Goal: Task Accomplishment & Management: Manage account settings

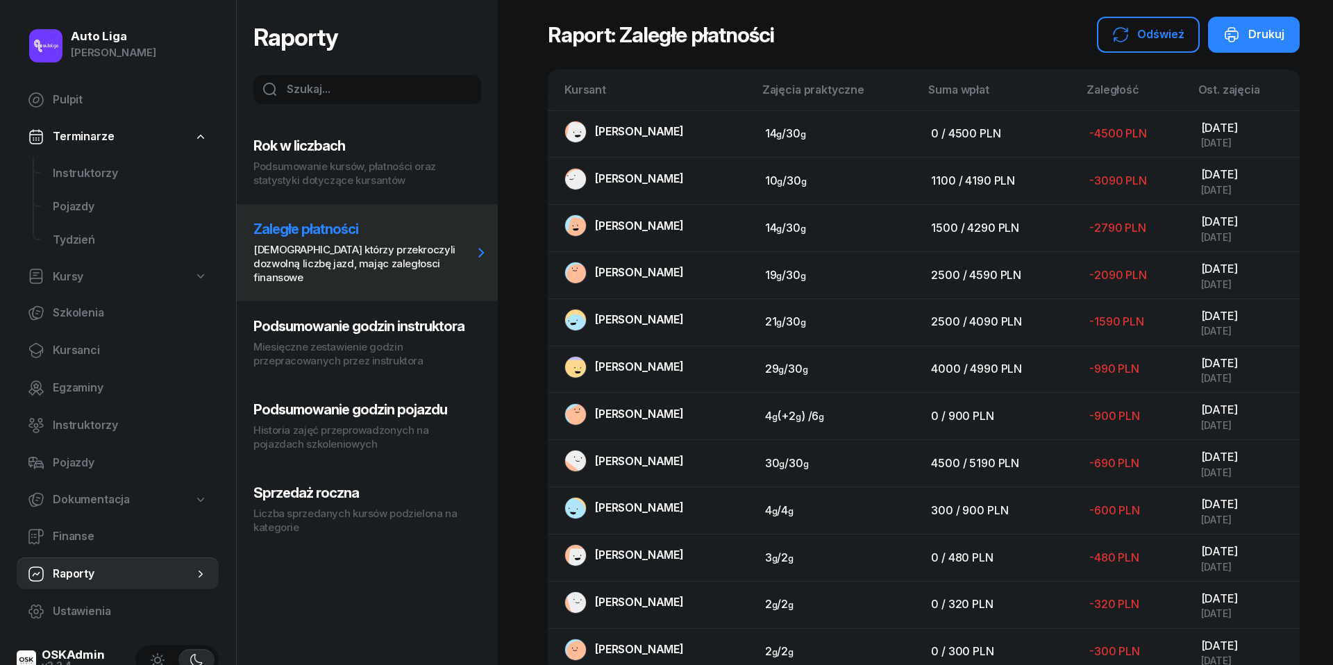
click at [72, 154] on nav "Pulpit Terminarze Instruktorzy Pojazdy Tydzień Kursy Szkolenia Kursanci Egzamin…" at bounding box center [118, 355] width 202 height 545
click at [76, 181] on span "Instruktorzy" at bounding box center [130, 174] width 155 height 18
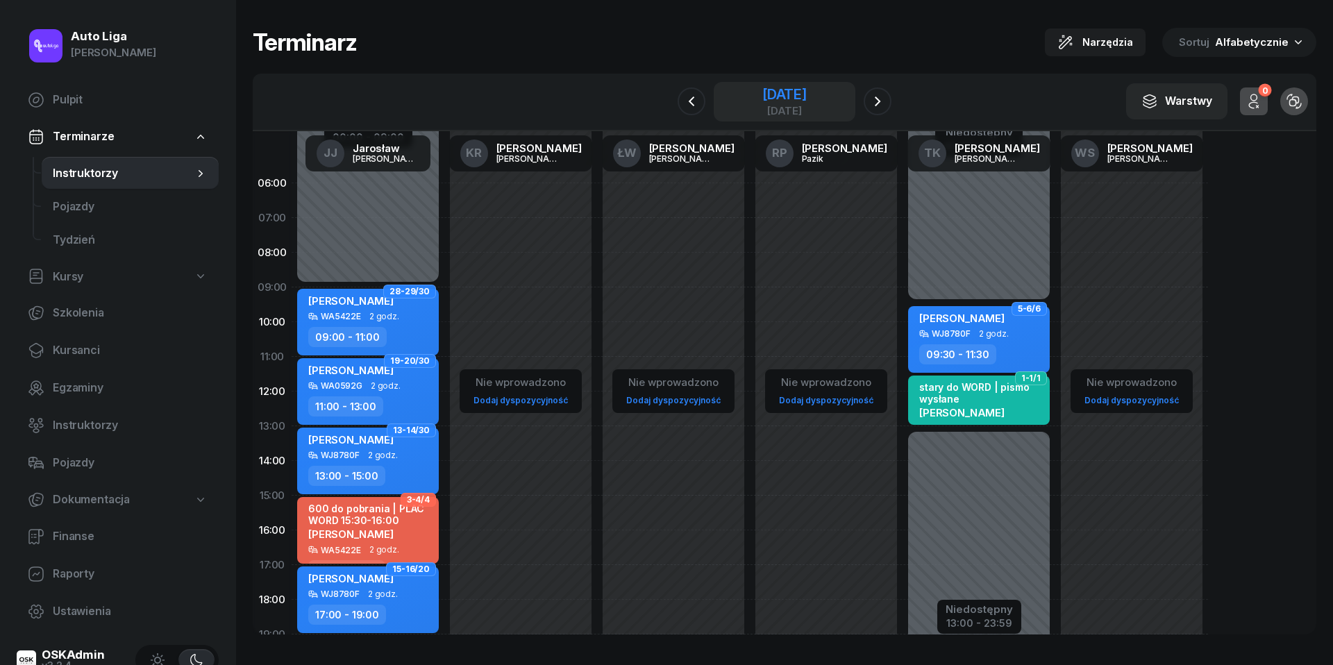
click at [788, 101] on div "[DATE]" at bounding box center [785, 95] width 44 height 14
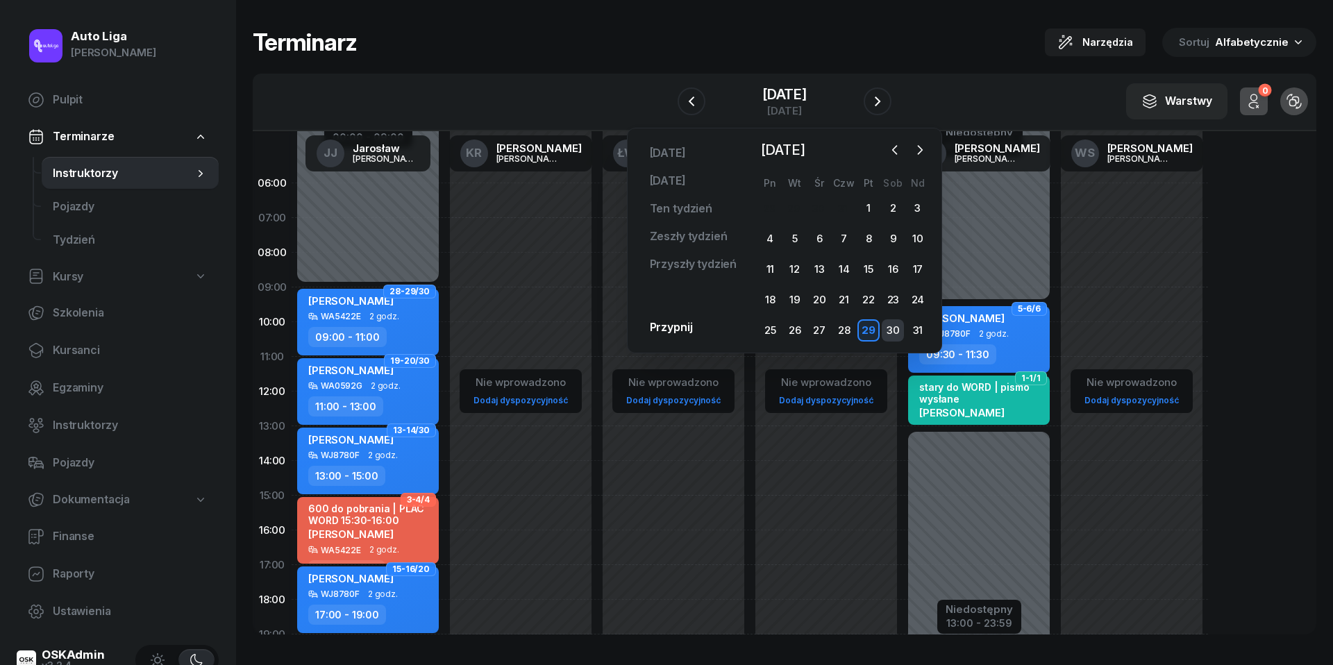
click at [904, 323] on div "30" at bounding box center [893, 330] width 22 height 22
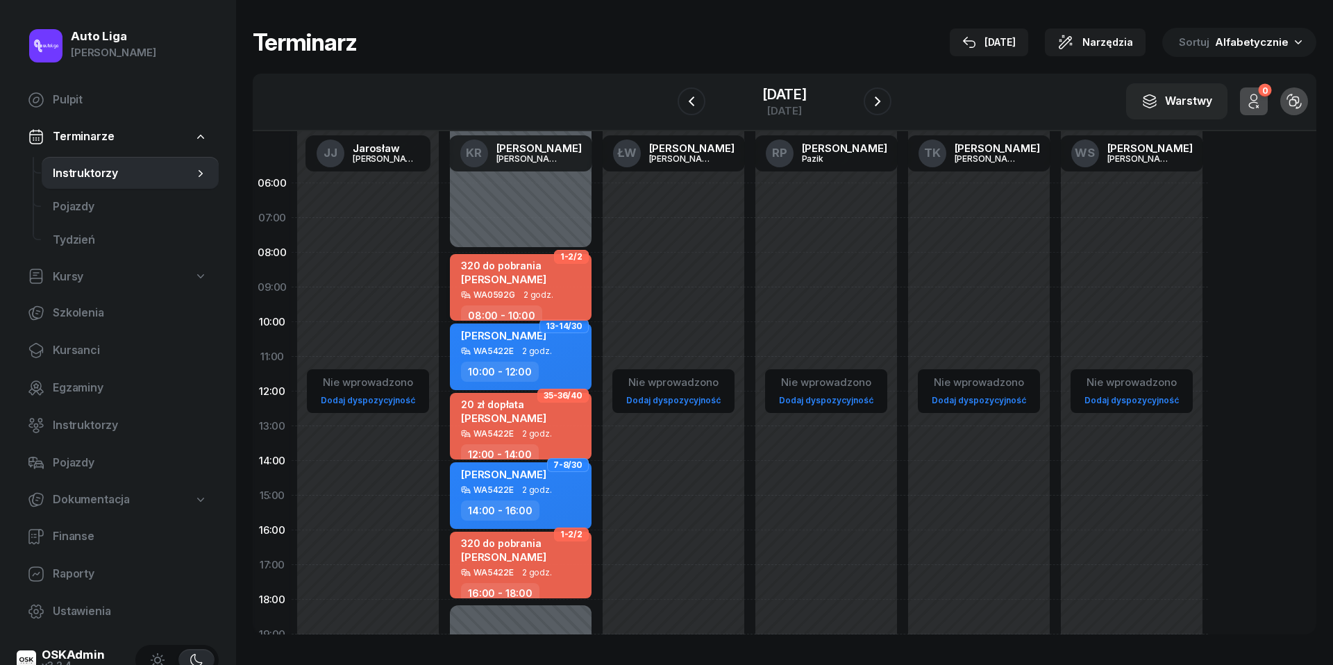
click at [508, 286] on div "320 do pobrania [PERSON_NAME]" at bounding box center [503, 275] width 85 height 31
select select "08"
select select "10"
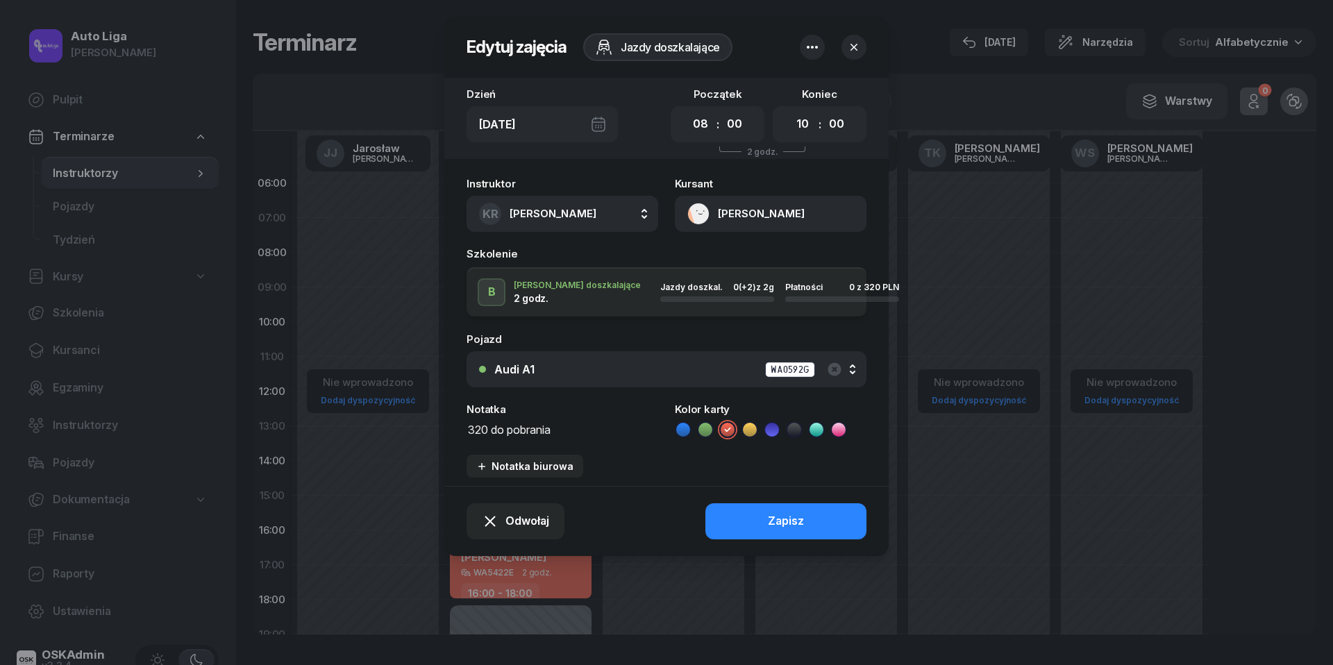
click at [560, 342] on div "Pojazd" at bounding box center [667, 339] width 400 height 10
drag, startPoint x: 567, startPoint y: 428, endPoint x: 492, endPoint y: 428, distance: 75.7
click at [492, 428] on textarea "320 do pobrania" at bounding box center [563, 428] width 192 height 17
type textarea "320 jest przelew"
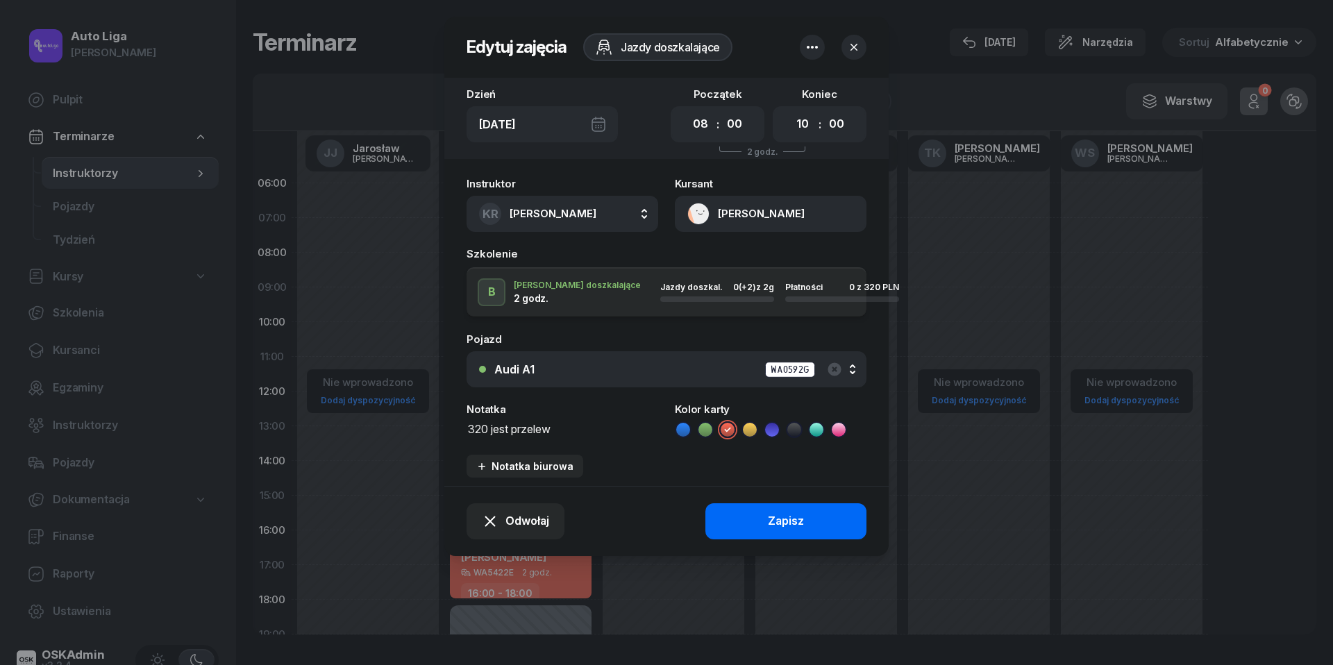
click at [818, 515] on button "Zapisz" at bounding box center [786, 522] width 161 height 36
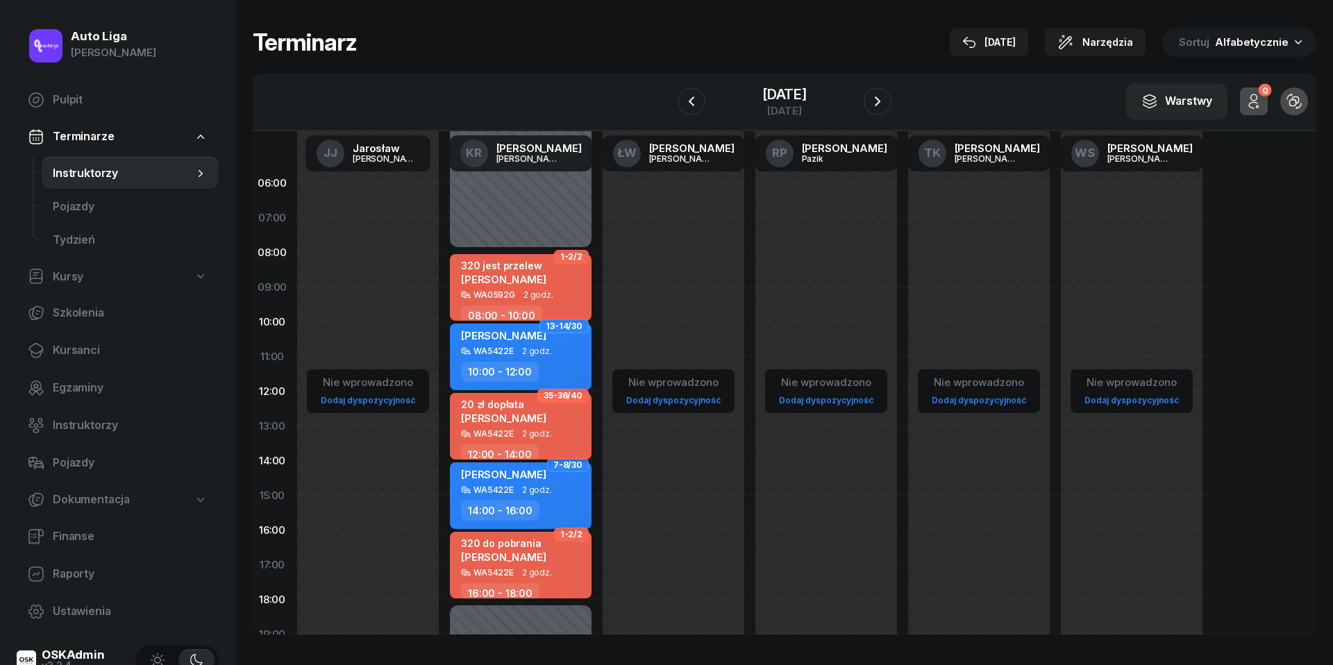
click at [524, 419] on span "[PERSON_NAME]" at bounding box center [503, 418] width 85 height 13
select select "12"
select select "14"
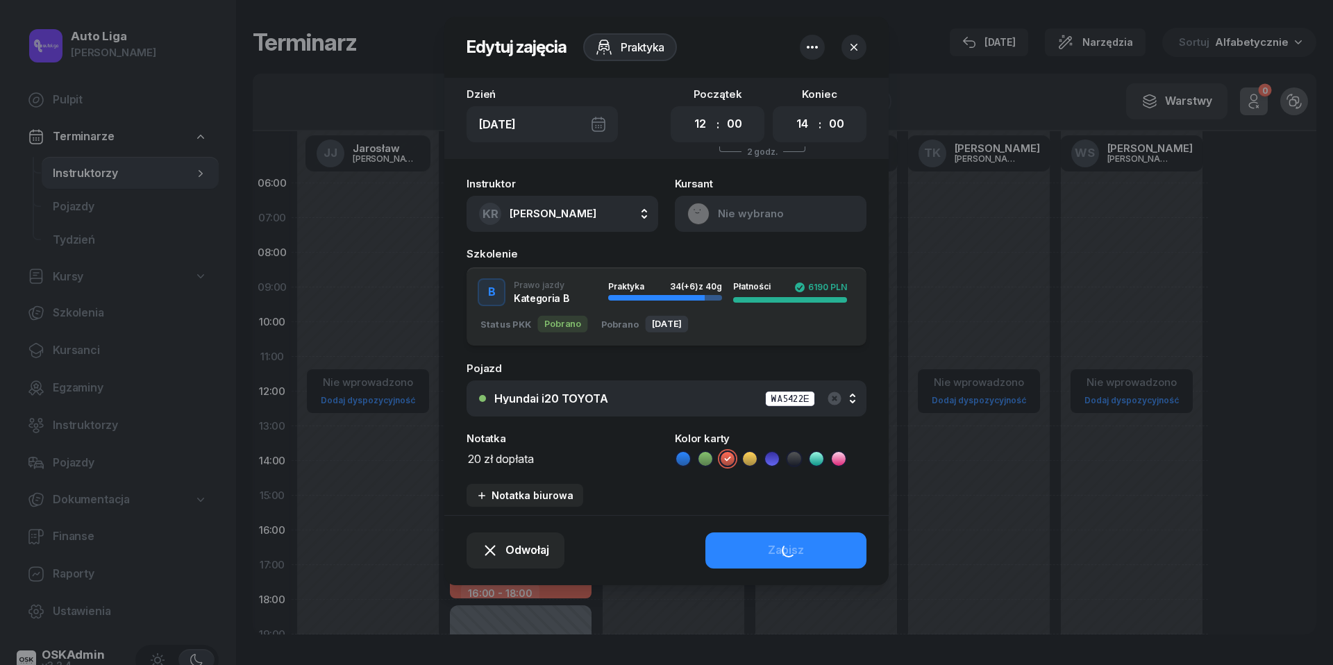
click at [537, 342] on div "EGZ Inny Egzamin Wewnętrzny Praktyka 1 godz. Płatności 0 PLN B Prawo jazdy Kate…" at bounding box center [667, 306] width 400 height 79
click at [556, 465] on div "Instruktor KR [PERSON_NAME] [PERSON_NAME] KR [PERSON_NAME] ŁW [PERSON_NAME] RP …" at bounding box center [666, 342] width 444 height 345
drag, startPoint x: 554, startPoint y: 459, endPoint x: 501, endPoint y: 459, distance: 52.8
click at [501, 459] on textarea "20 zł dopłata" at bounding box center [563, 457] width 192 height 17
type textarea "20 zł jest przelew"
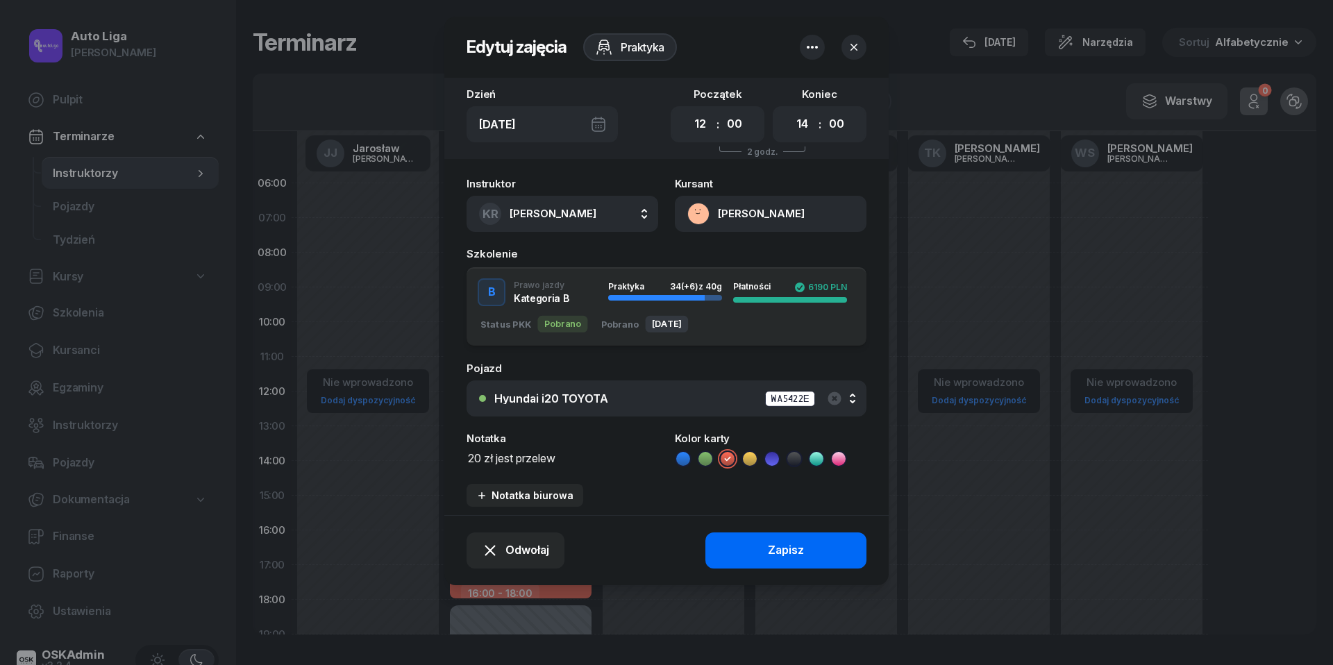
click at [743, 567] on button "Zapisz" at bounding box center [786, 551] width 161 height 36
